Goal: Obtain resource: Download file/media

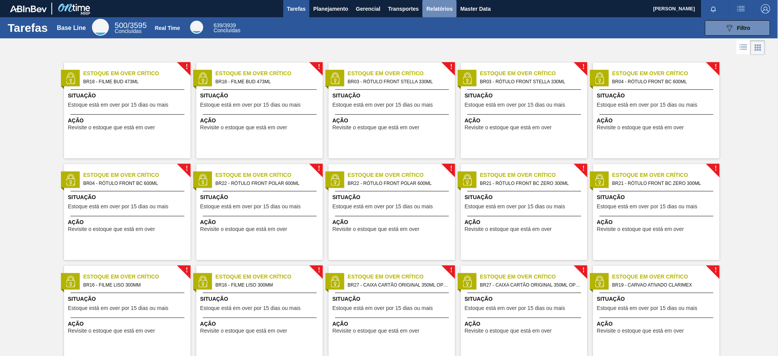
click at [438, 8] on span "Relatórios" at bounding box center [439, 8] width 26 height 9
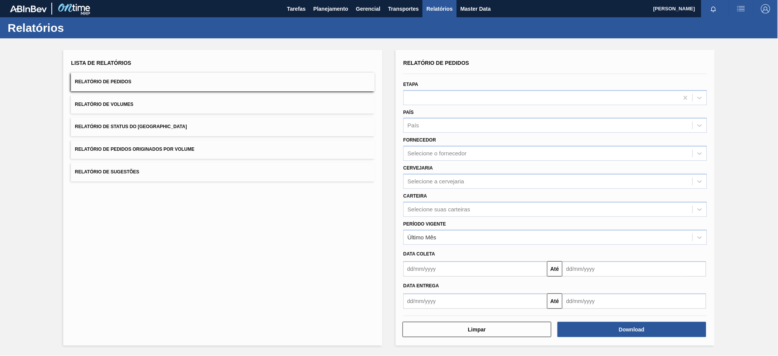
click at [234, 145] on button "Relatório de Pedidos Originados por Volume" at bounding box center [223, 149] width 304 height 19
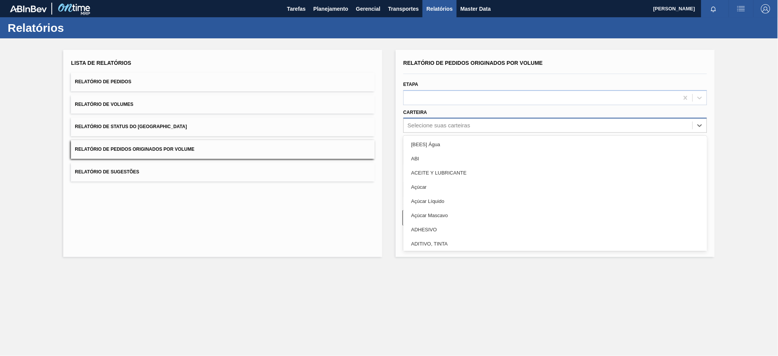
click at [421, 125] on div "Selecione suas carteiras" at bounding box center [439, 125] width 62 height 7
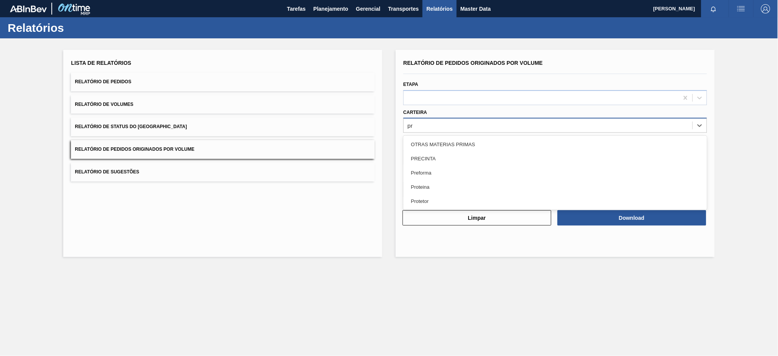
type input "pre"
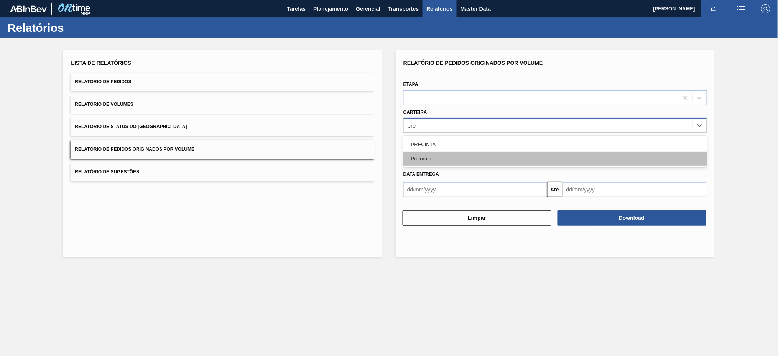
click at [409, 161] on div "Preforma" at bounding box center [555, 158] width 304 height 14
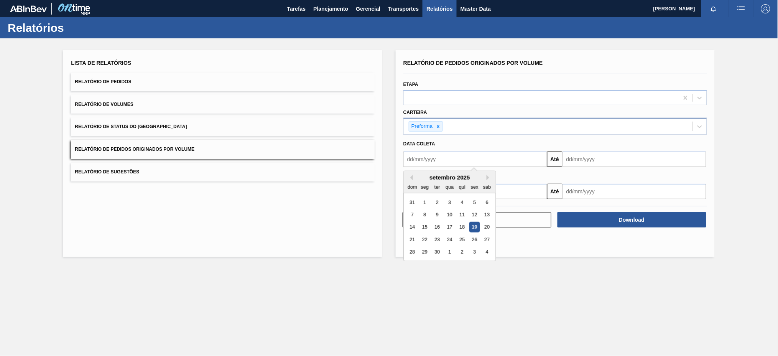
click at [422, 160] on input "text" at bounding box center [475, 158] width 144 height 15
click at [410, 177] on div "Previous Month Next Month setembro 2025 dom seg ter qua qui sex sab 31 1 2 3 4 …" at bounding box center [449, 216] width 93 height 90
click at [410, 177] on button "Previous Month" at bounding box center [410, 177] width 5 height 5
click at [413, 229] on div "10" at bounding box center [412, 227] width 10 height 10
type input "[DATE]"
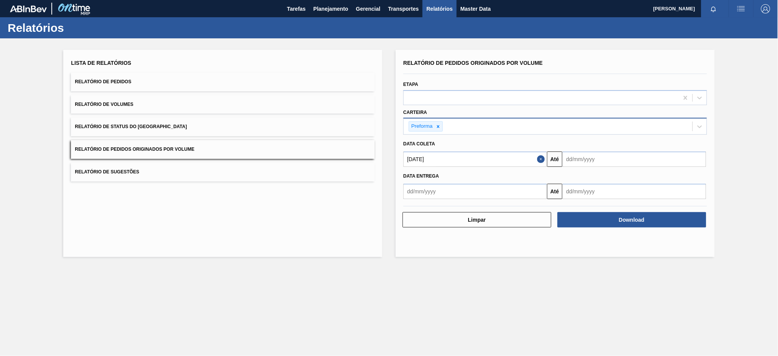
click at [413, 229] on div "Relatório de Pedidos Originados por Volume Etapa Carteira Preforma Data coleta …" at bounding box center [555, 153] width 319 height 207
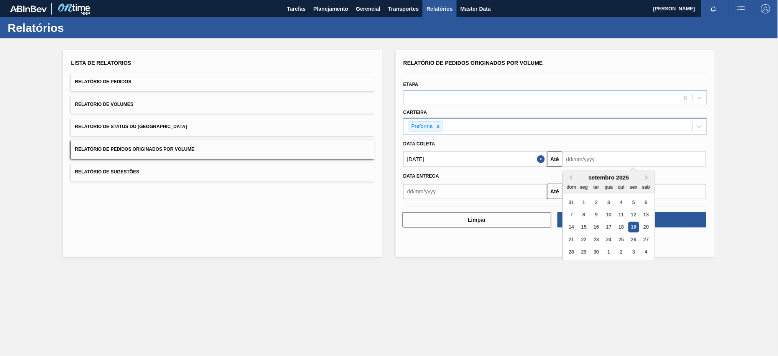
click at [573, 155] on input "text" at bounding box center [634, 158] width 144 height 15
click at [636, 224] on div "19" at bounding box center [633, 227] width 10 height 10
type input "[DATE]"
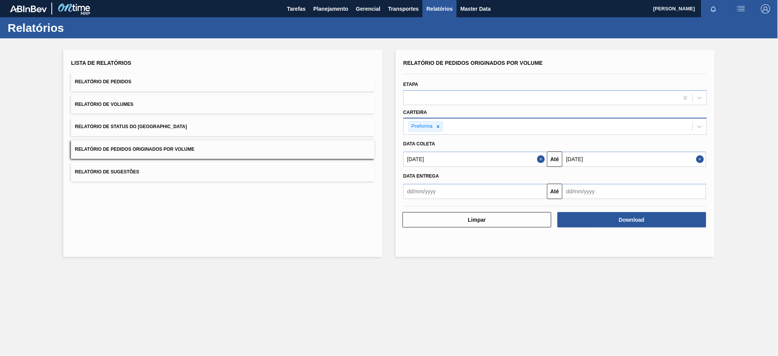
click at [636, 224] on button "Download" at bounding box center [631, 219] width 149 height 15
